Goal: Find specific page/section: Find specific page/section

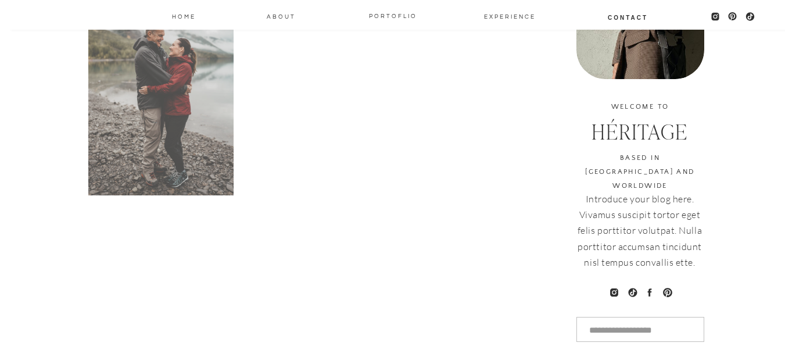
scroll to position [639, 0]
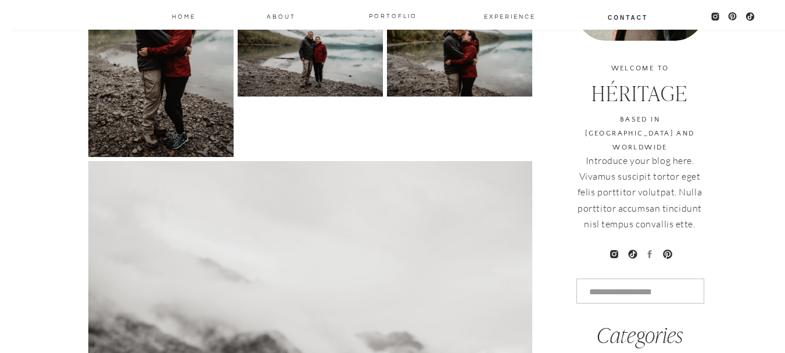
click at [654, 250] on icon at bounding box center [649, 254] width 10 height 10
click at [650, 250] on icon at bounding box center [649, 254] width 4 height 8
drag, startPoint x: 649, startPoint y: 247, endPoint x: 284, endPoint y: 140, distance: 381.4
click at [284, 140] on figure at bounding box center [310, 48] width 145 height 218
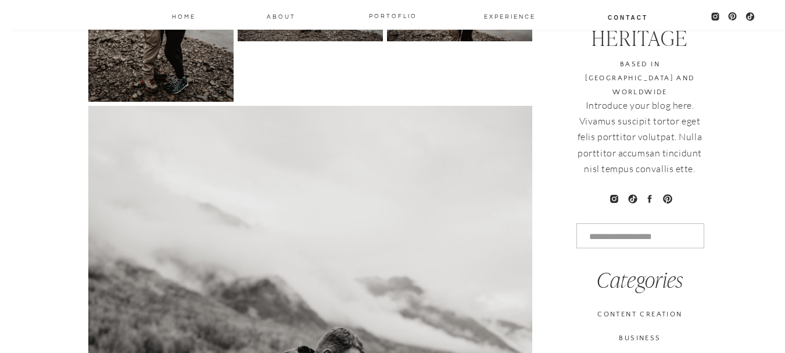
scroll to position [678, 0]
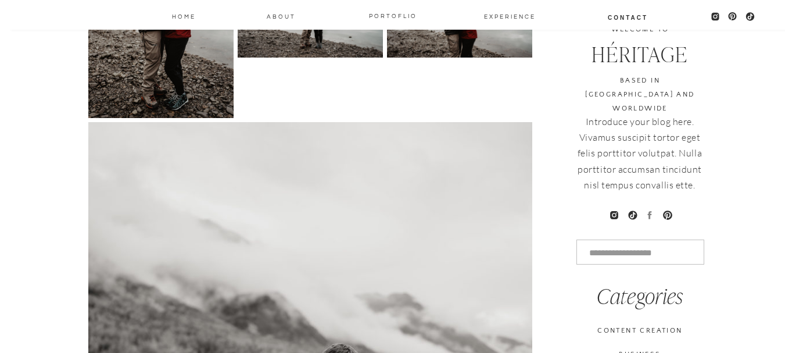
click at [652, 210] on icon at bounding box center [649, 215] width 10 height 10
click at [651, 211] on icon at bounding box center [649, 215] width 4 height 8
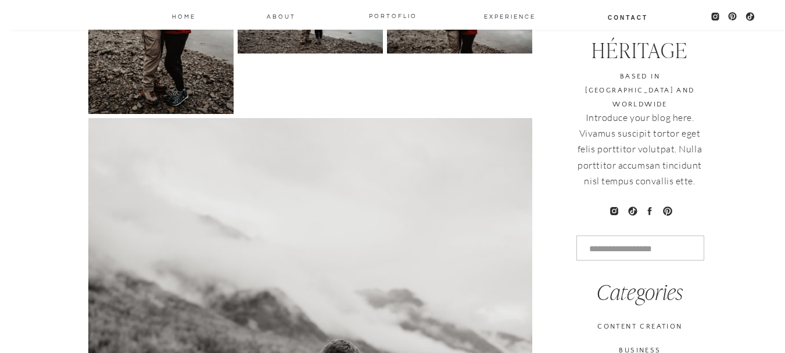
scroll to position [910, 0]
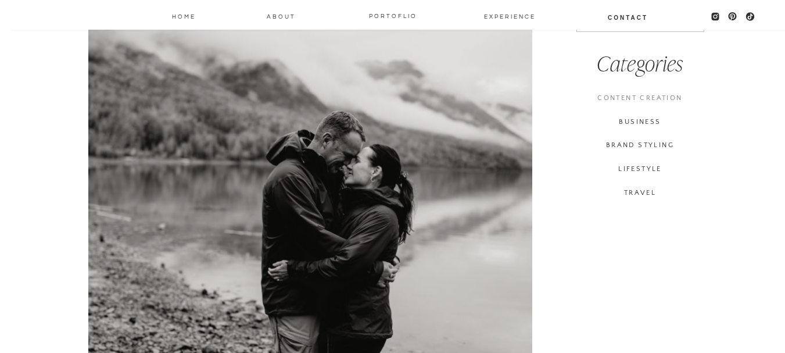
click at [616, 96] on h3 "CONTENT CREATION" at bounding box center [640, 97] width 128 height 13
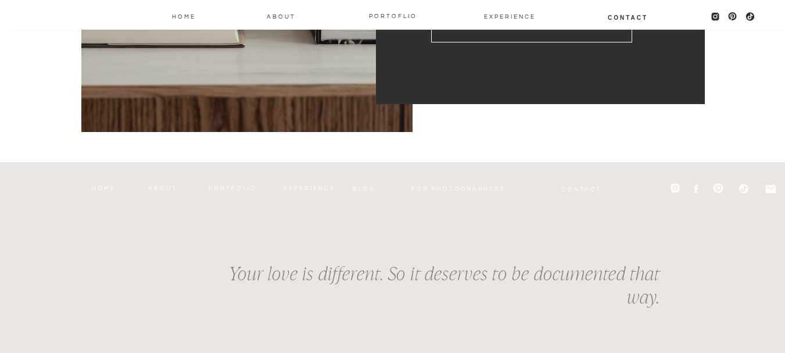
scroll to position [349, 0]
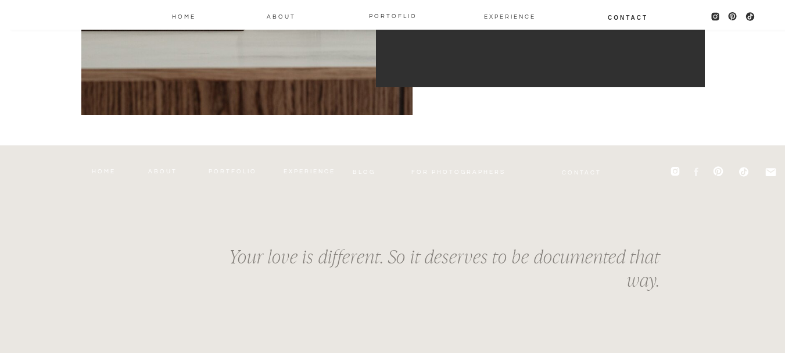
click at [694, 175] on icon at bounding box center [695, 171] width 11 height 11
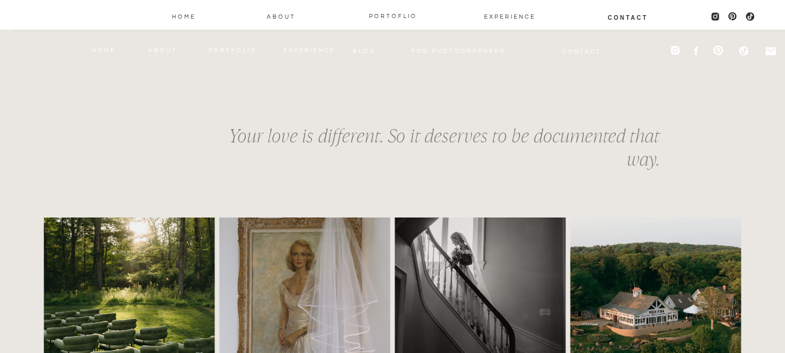
scroll to position [472, 0]
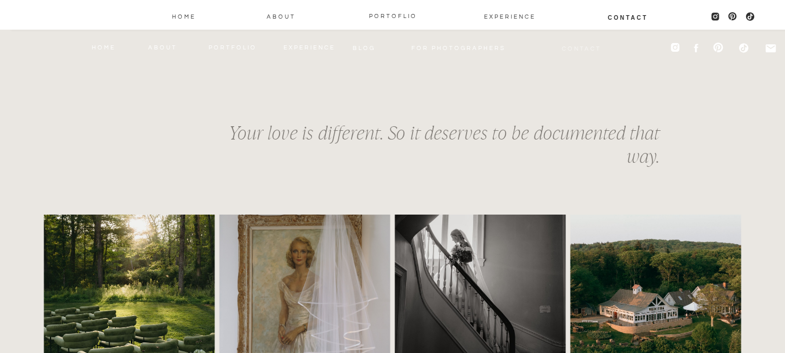
click at [581, 45] on nav "Contact" at bounding box center [582, 47] width 42 height 9
